Goal: Transaction & Acquisition: Purchase product/service

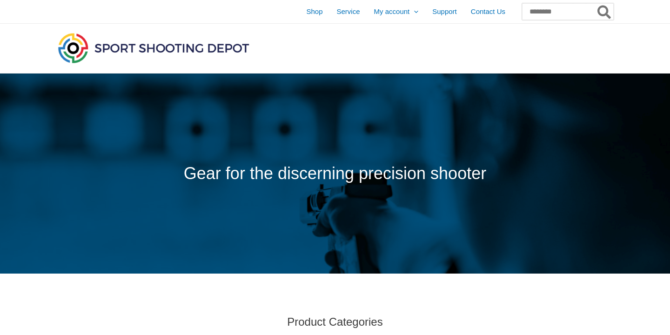
click at [575, 14] on input "Search for:" at bounding box center [568, 11] width 92 height 17
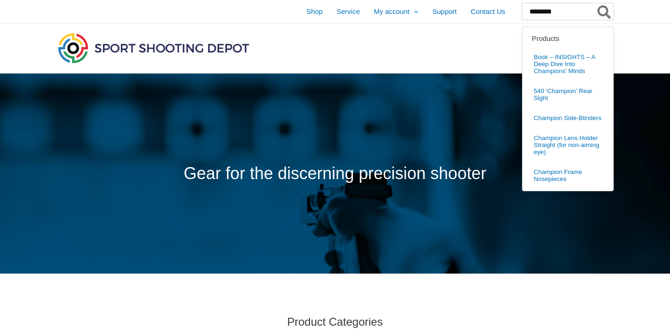
type input "********"
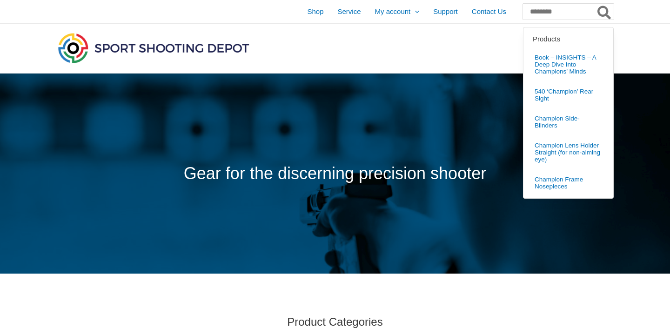
click at [602, 9] on icon "Search" at bounding box center [603, 12] width 13 height 15
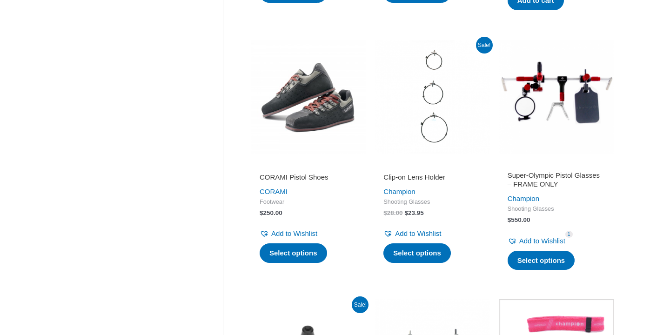
scroll to position [972, 0]
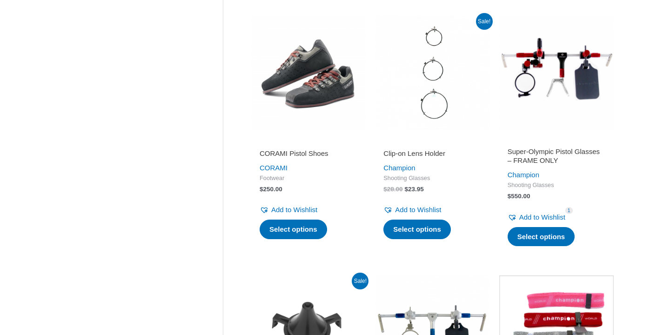
click at [551, 158] on h2 "Super-Olympic Pistol Glasses – FRAME ONLY" at bounding box center [557, 156] width 98 height 18
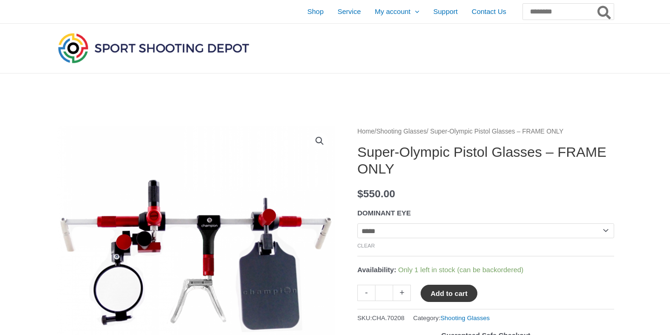
click at [450, 294] on button "Add to cart" at bounding box center [449, 293] width 56 height 17
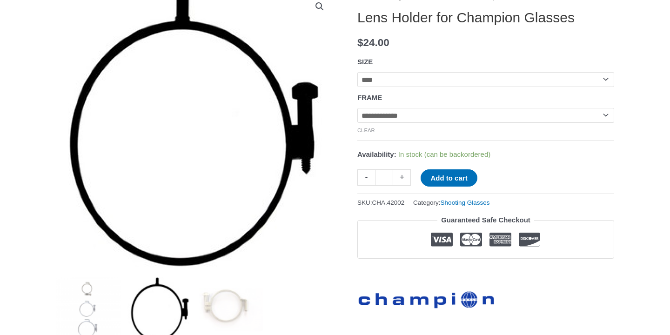
scroll to position [139, 0]
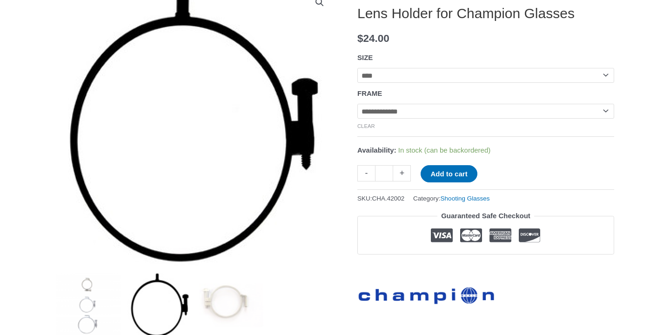
click at [604, 75] on select "**********" at bounding box center [485, 75] width 257 height 15
click at [357, 68] on select "**********" at bounding box center [485, 75] width 257 height 15
click at [462, 179] on button "Add to cart" at bounding box center [449, 173] width 56 height 17
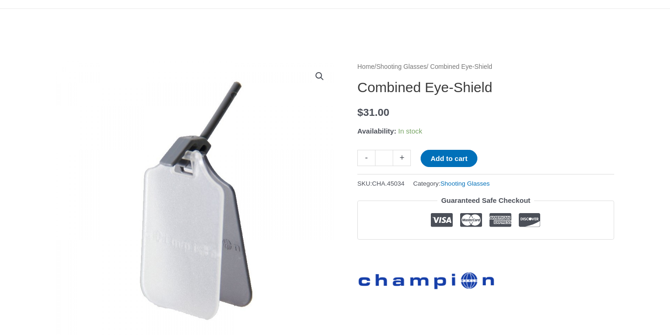
scroll to position [63, 0]
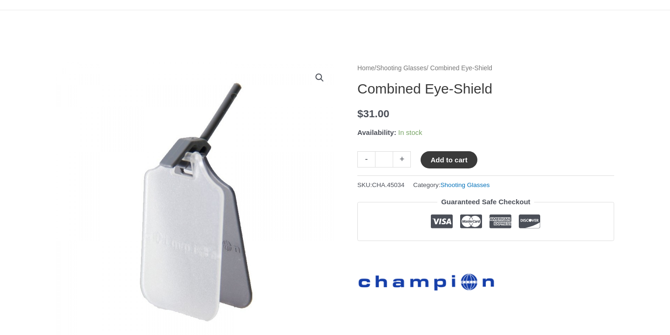
click at [464, 159] on button "Add to cart" at bounding box center [449, 159] width 56 height 17
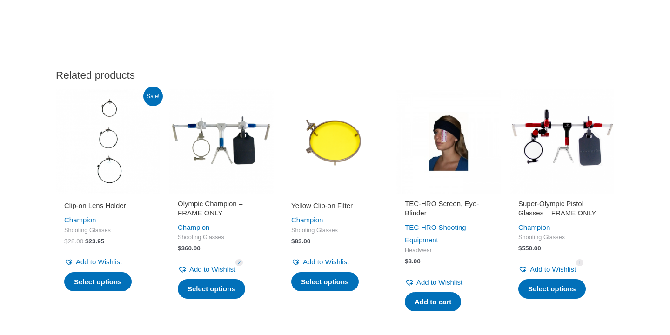
scroll to position [825, 0]
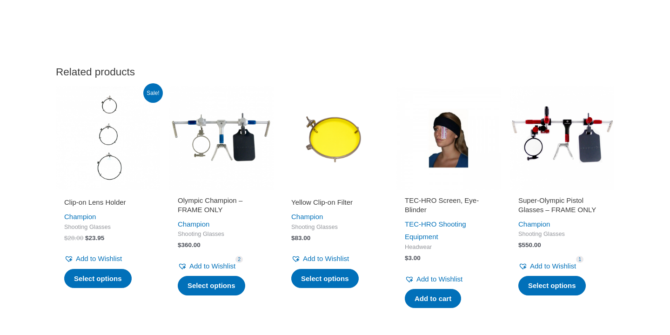
click at [104, 203] on h2 "Clip-on Lens Holder" at bounding box center [107, 202] width 87 height 9
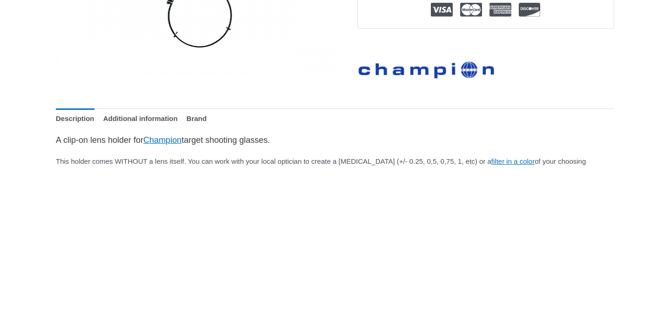
scroll to position [329, 0]
click at [535, 161] on link "filter in a color" at bounding box center [512, 161] width 43 height 8
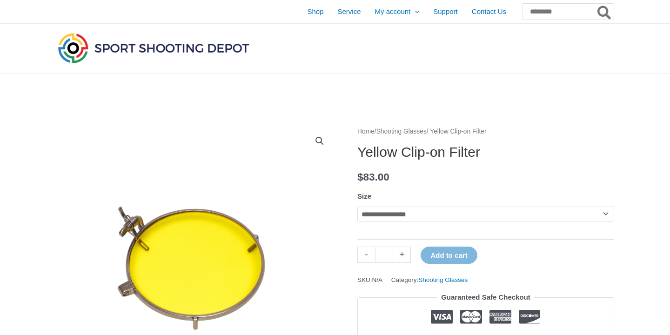
click at [607, 215] on select "**********" at bounding box center [485, 214] width 257 height 15
select select "****"
click at [357, 207] on select "**********" at bounding box center [485, 214] width 257 height 15
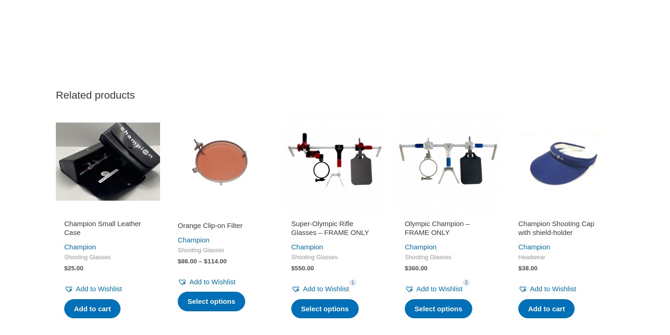
scroll to position [963, 0]
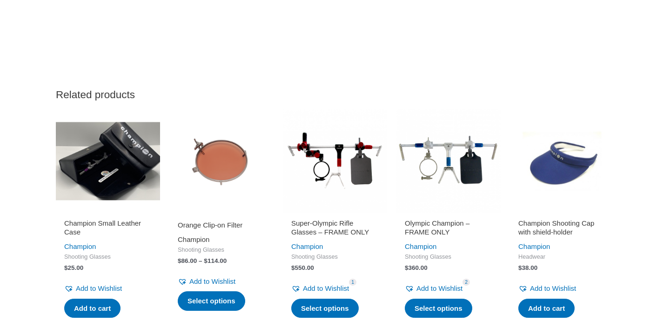
click at [203, 239] on link "Champion" at bounding box center [194, 239] width 32 height 8
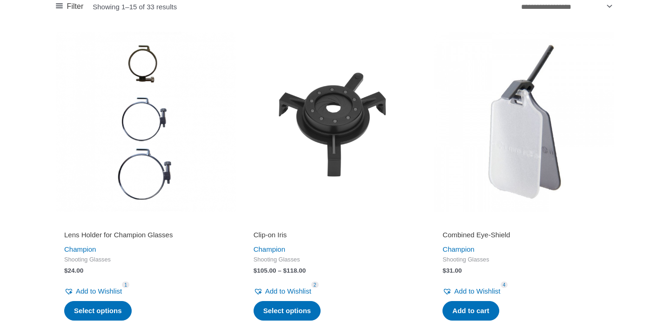
scroll to position [397, 0]
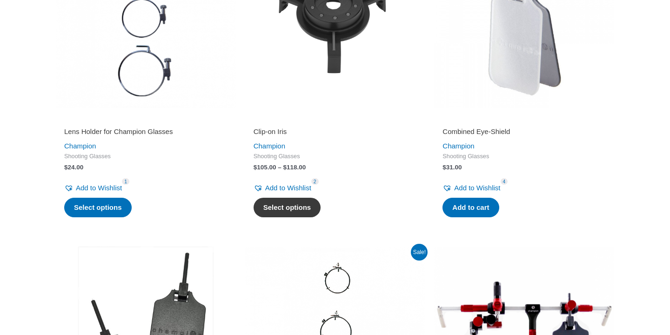
click at [307, 217] on link "Select options" at bounding box center [287, 208] width 67 height 20
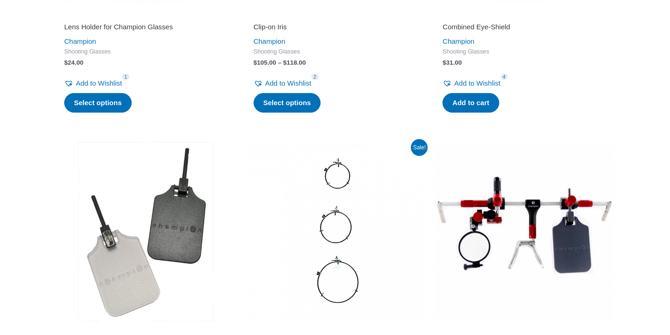
scroll to position [503, 0]
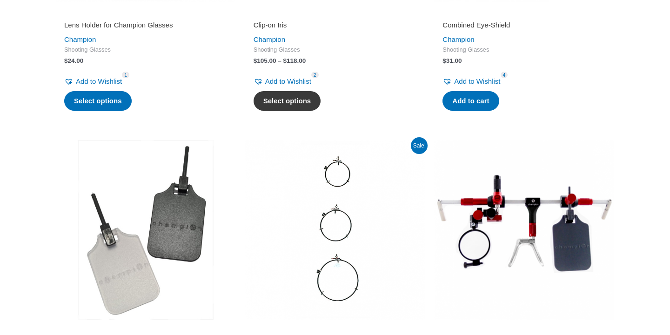
click at [304, 111] on link "Select options" at bounding box center [287, 101] width 67 height 20
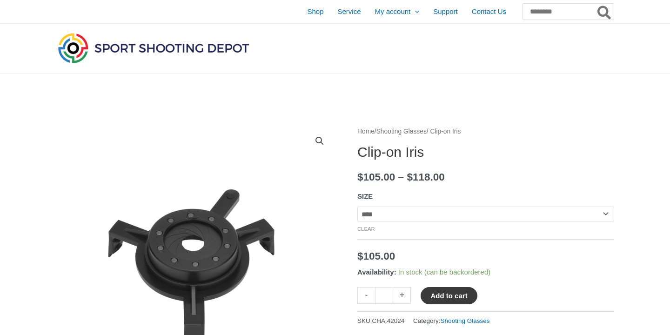
click at [460, 297] on button "Add to cart" at bounding box center [449, 295] width 56 height 17
click at [375, 34] on span "Orders" at bounding box center [385, 36] width 21 height 8
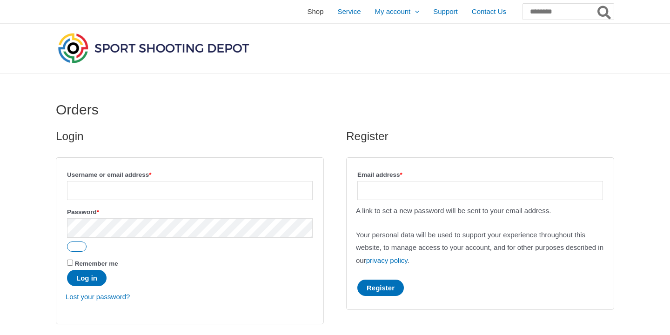
click at [307, 7] on span "Shop" at bounding box center [315, 11] width 16 height 23
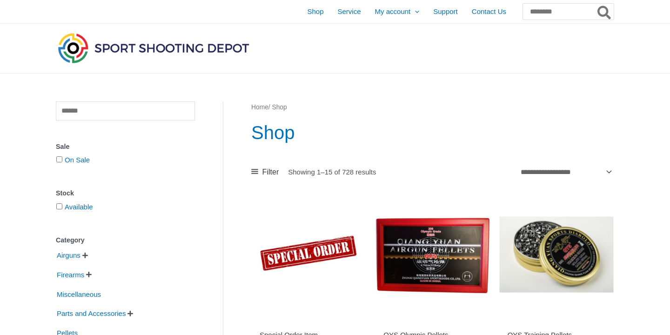
click at [550, 15] on input "Search for:" at bounding box center [568, 11] width 92 height 17
type input "****"
click at [596, 3] on button "Search" at bounding box center [605, 11] width 18 height 17
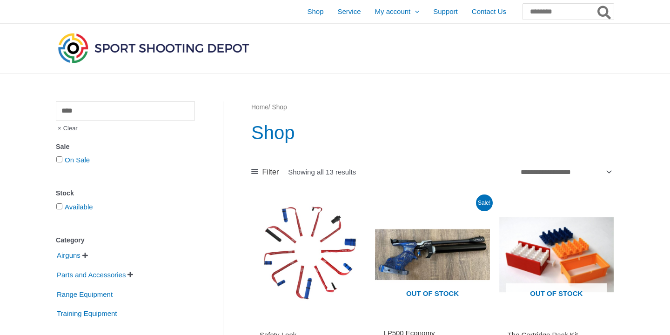
scroll to position [96, 0]
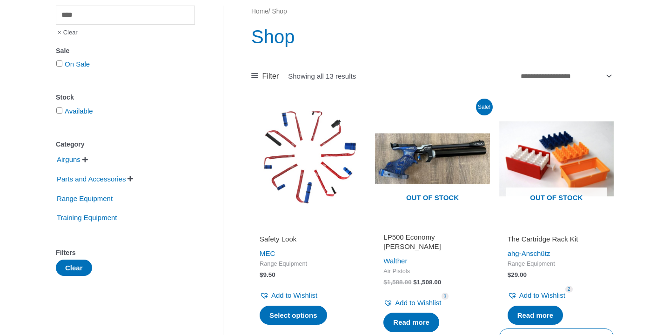
click at [290, 238] on h2 "Safety Look" at bounding box center [309, 239] width 98 height 9
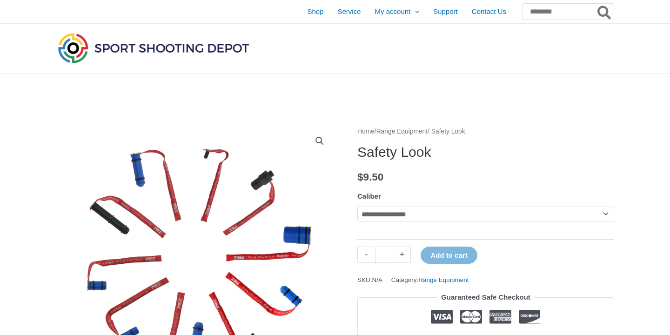
click at [603, 209] on select "**********" at bounding box center [485, 214] width 257 height 15
select select "**"
click at [357, 207] on select "**********" at bounding box center [485, 214] width 257 height 15
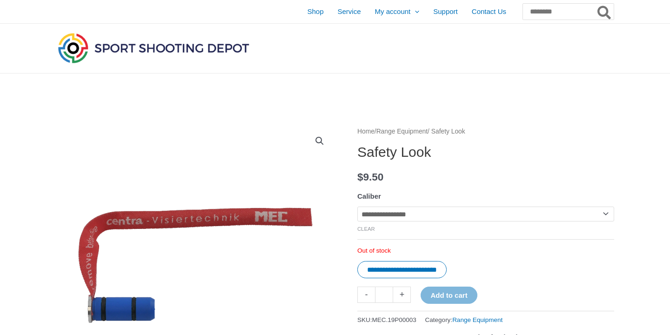
click at [421, 130] on link "Range Equipment" at bounding box center [401, 131] width 51 height 7
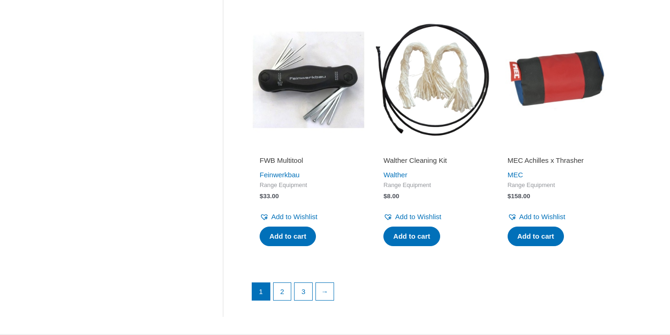
scroll to position [1234, 0]
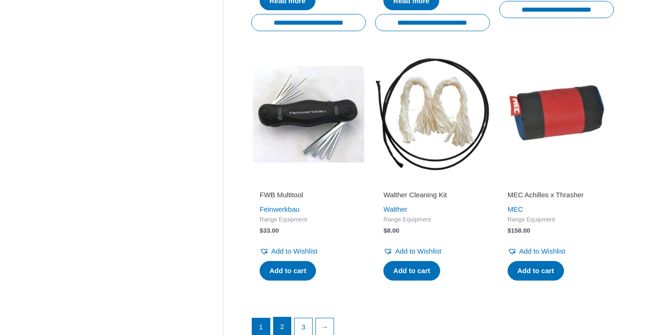
click at [283, 328] on link "2" at bounding box center [283, 326] width 18 height 19
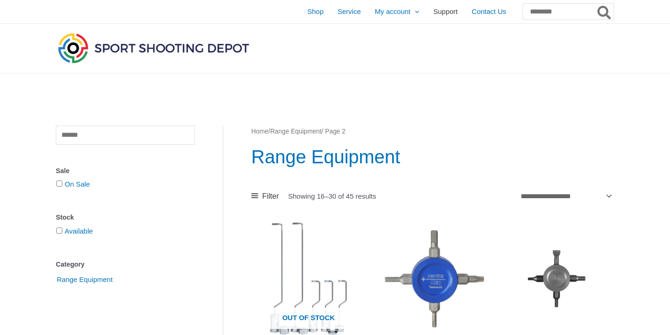
click at [433, 12] on span "Support" at bounding box center [445, 11] width 25 height 23
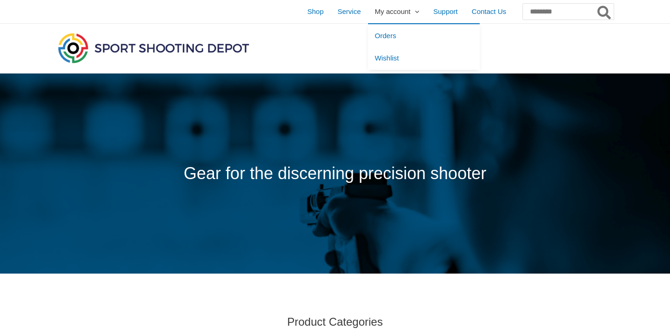
click at [380, 12] on span "My account" at bounding box center [393, 11] width 36 height 23
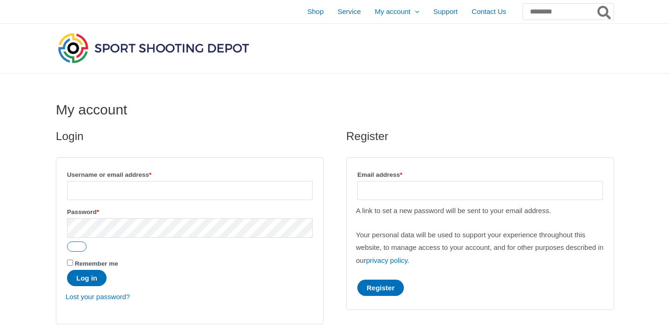
click at [220, 191] on input "Username or email address * Required" at bounding box center [190, 190] width 246 height 19
type input "**********"
click at [94, 281] on button "Log in" at bounding box center [87, 278] width 40 height 16
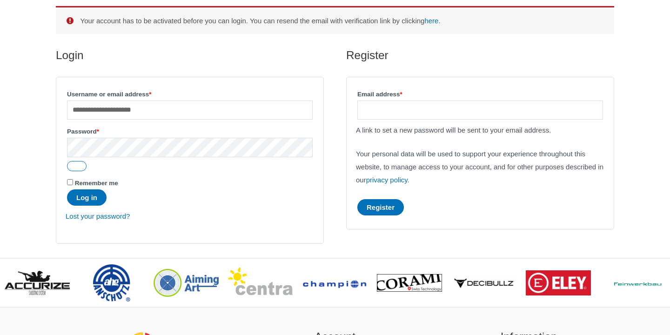
scroll to position [123, 0]
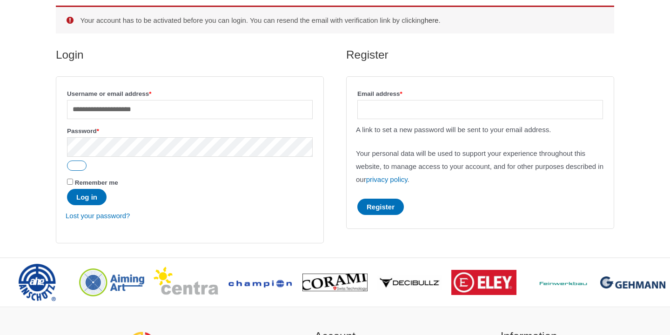
click at [438, 19] on link "here" at bounding box center [431, 20] width 14 height 8
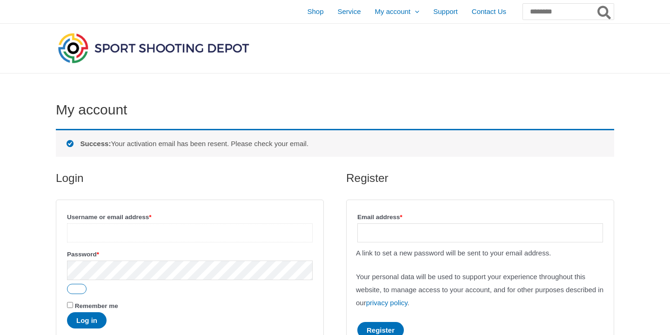
click at [257, 236] on input "Username or email address * Required" at bounding box center [190, 232] width 246 height 19
type input "**********"
click at [78, 290] on button "Show password" at bounding box center [77, 289] width 20 height 10
click at [92, 323] on button "Log in" at bounding box center [87, 320] width 40 height 16
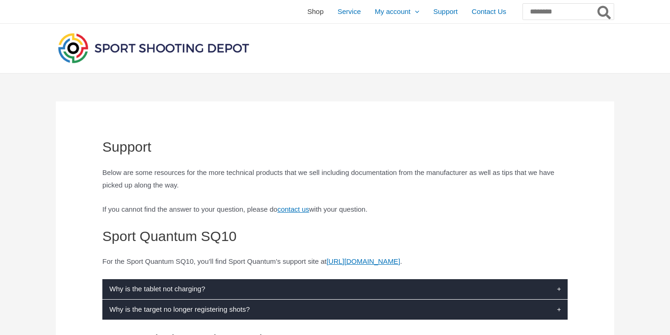
click at [307, 12] on span "Shop" at bounding box center [315, 11] width 16 height 23
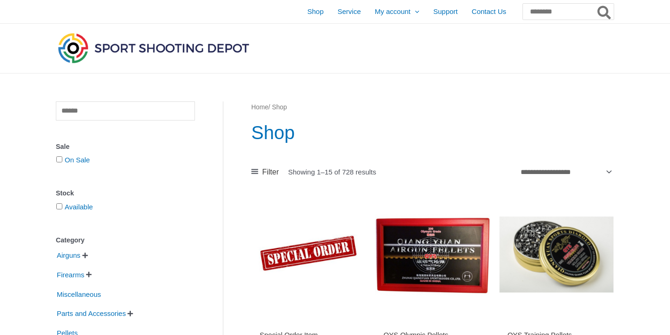
scroll to position [48, 0]
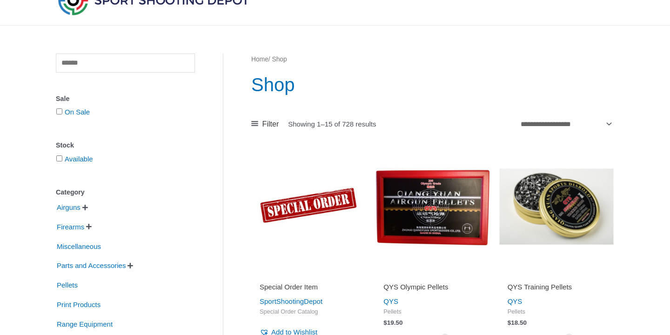
click at [638, 13] on div at bounding box center [335, 1] width 670 height 50
click at [621, 7] on div at bounding box center [335, 0] width 577 height 49
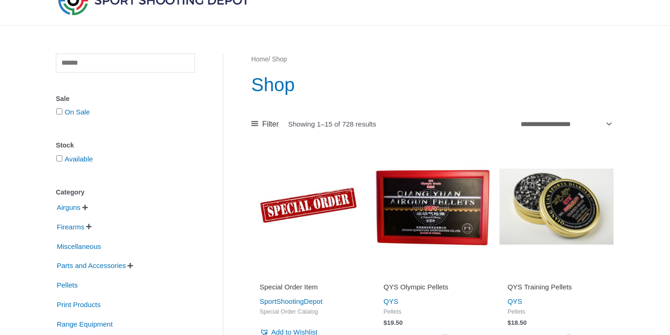
click at [621, 7] on div at bounding box center [335, 0] width 577 height 49
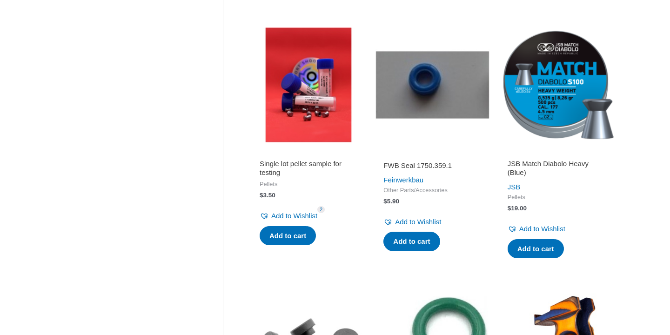
scroll to position [0, 0]
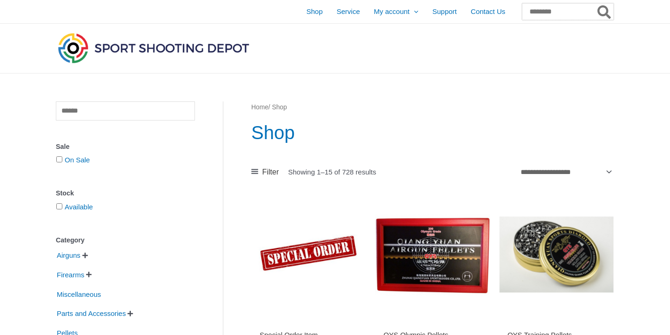
click at [570, 12] on input "Search for:" at bounding box center [568, 11] width 92 height 17
type input "**********"
click at [596, 3] on button "Search" at bounding box center [605, 11] width 18 height 17
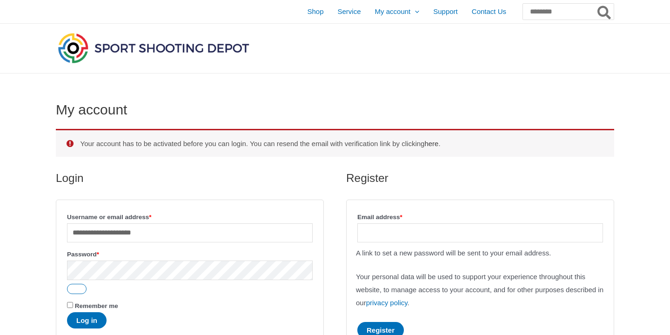
click at [438, 143] on link "here" at bounding box center [431, 144] width 14 height 8
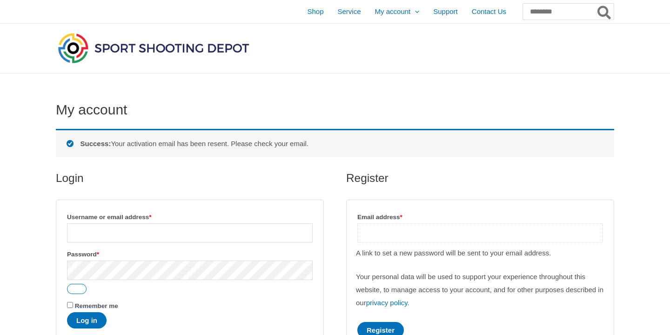
click at [462, 234] on input "Email address * Required" at bounding box center [480, 232] width 246 height 19
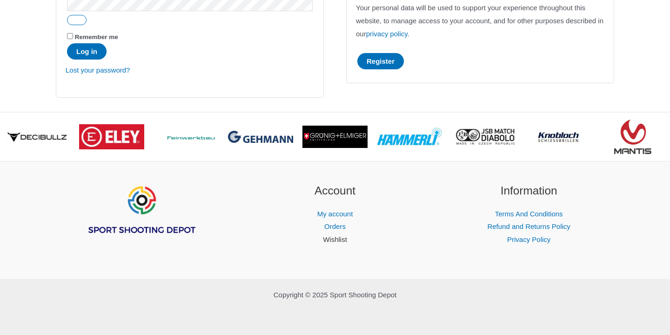
click at [342, 238] on link "Wishlist" at bounding box center [335, 239] width 24 height 8
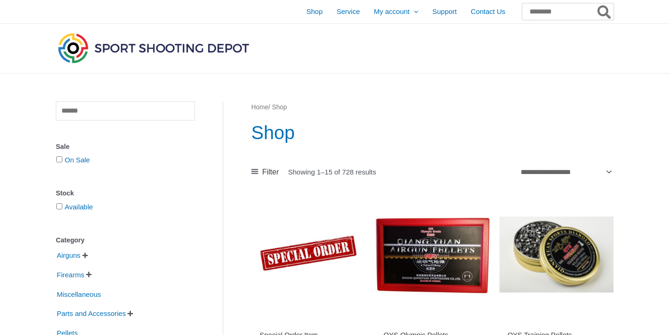
click at [556, 12] on input "Search for:" at bounding box center [568, 11] width 92 height 17
click at [563, 11] on input "Search for:" at bounding box center [568, 11] width 92 height 17
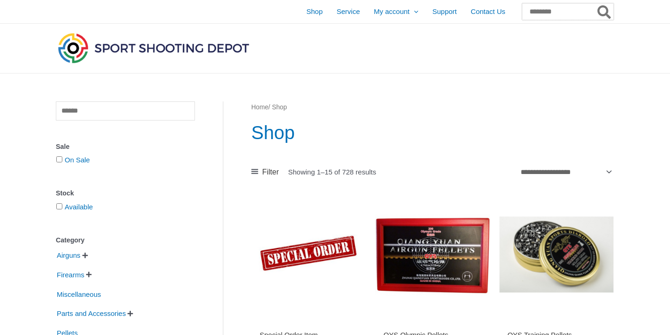
click at [563, 11] on input "Search for:" at bounding box center [568, 11] width 92 height 17
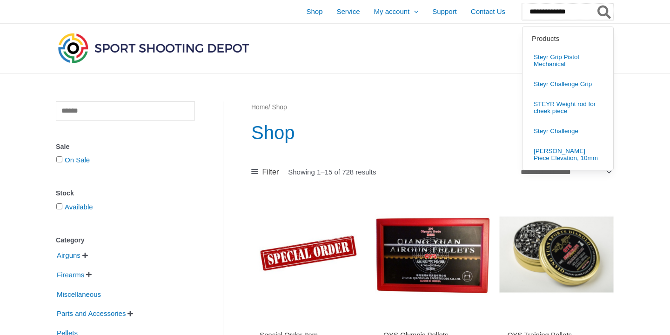
type input "**********"
click at [596, 3] on button "Search" at bounding box center [605, 11] width 18 height 17
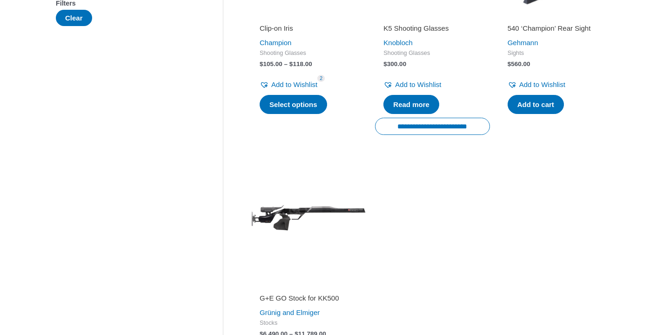
scroll to position [102, 0]
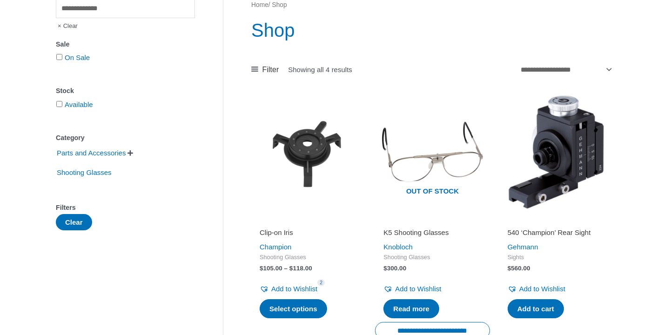
click at [263, 232] on h2 "Clip-on Iris" at bounding box center [309, 232] width 98 height 9
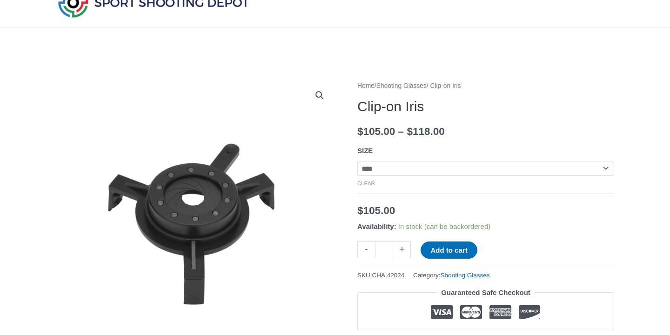
scroll to position [40, 0]
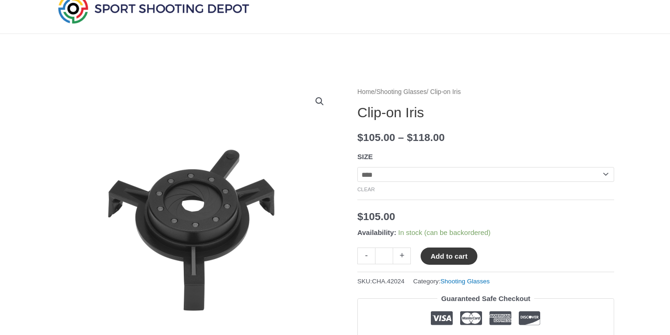
click at [459, 258] on button "Add to cart" at bounding box center [449, 256] width 56 height 17
click at [517, 257] on link "View cart" at bounding box center [505, 256] width 34 height 16
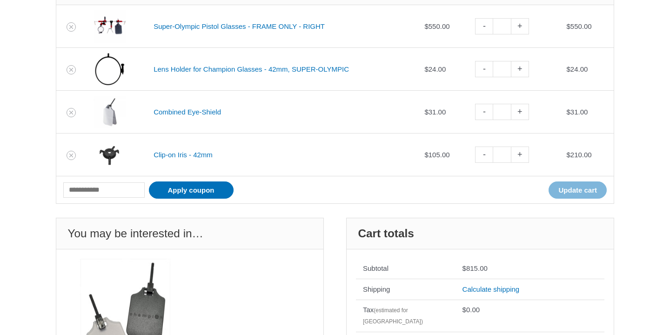
scroll to position [196, 0]
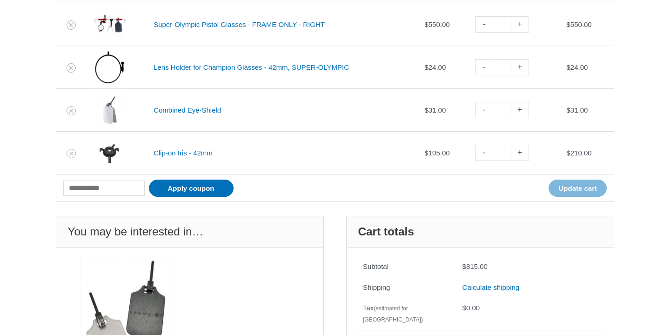
click at [484, 154] on link "-" at bounding box center [484, 153] width 18 height 16
type input "*"
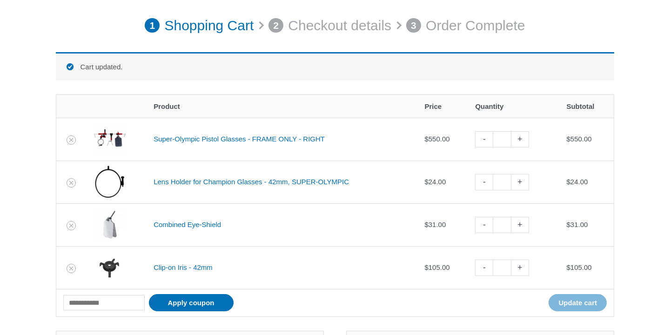
scroll to position [120, 0]
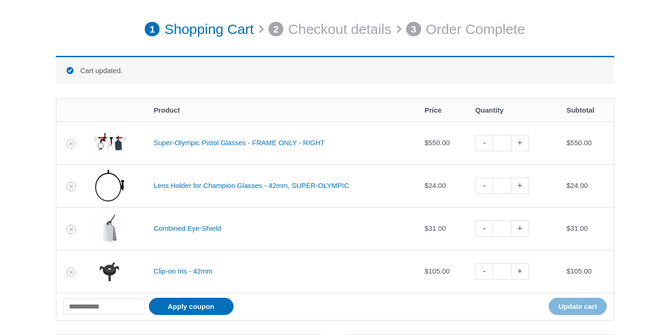
click at [524, 185] on link "+" at bounding box center [520, 186] width 18 height 16
type input "*"
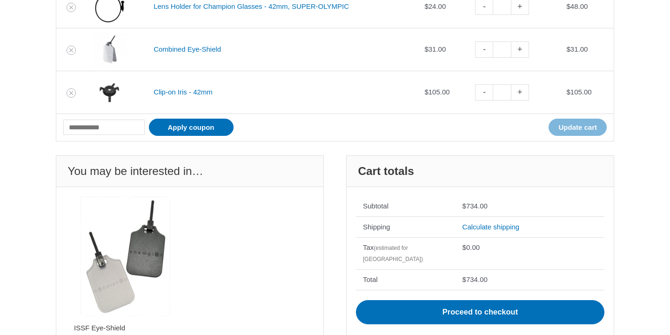
scroll to position [384, 0]
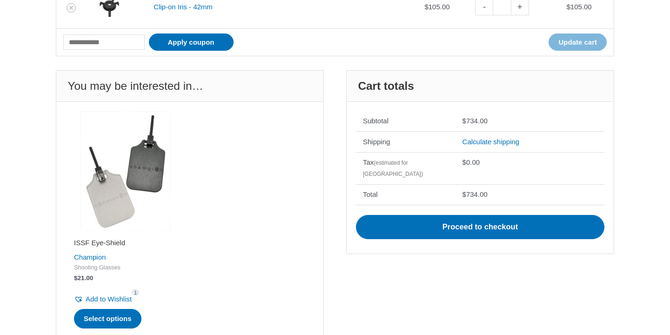
click at [114, 238] on h2 "ISSF Eye-Shield" at bounding box center [125, 242] width 103 height 9
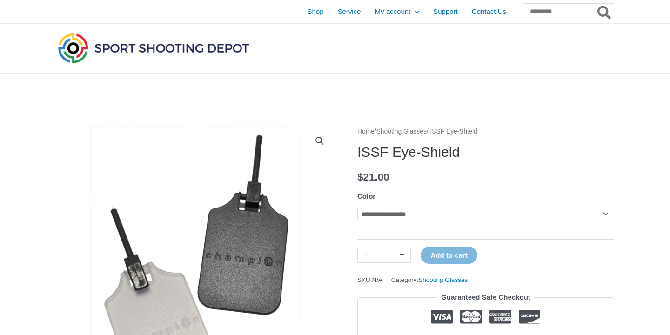
click at [494, 217] on select "**********" at bounding box center [485, 214] width 257 height 15
select select "**********"
click at [357, 207] on select "**********" at bounding box center [485, 214] width 257 height 15
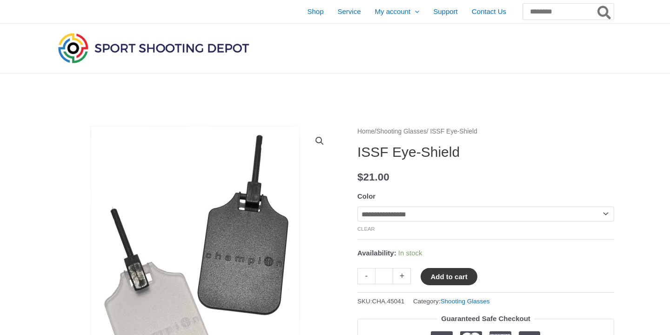
click at [461, 279] on button "Add to cart" at bounding box center [449, 276] width 56 height 17
click at [516, 279] on link "View cart" at bounding box center [505, 276] width 34 height 16
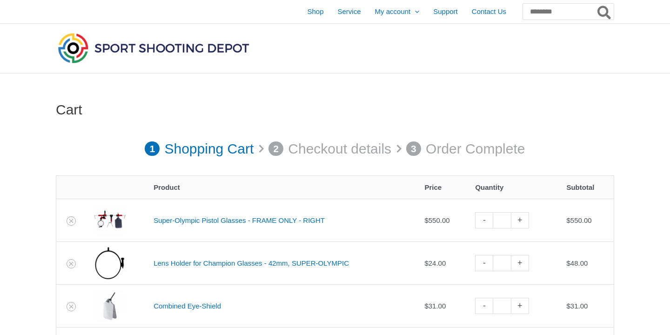
scroll to position [121, 0]
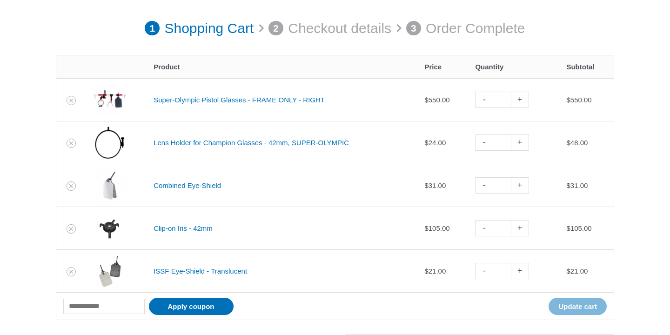
click at [487, 185] on link "-" at bounding box center [484, 185] width 18 height 16
type input "*"
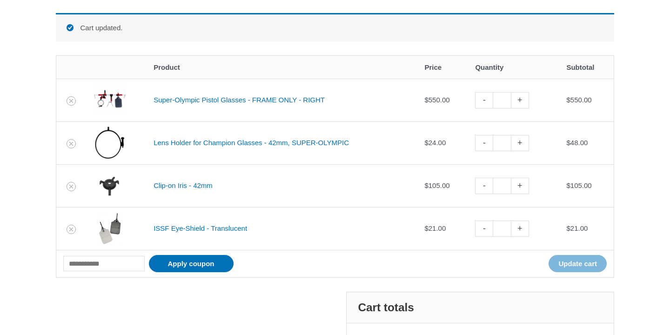
scroll to position [166, 0]
